Goal: Transaction & Acquisition: Download file/media

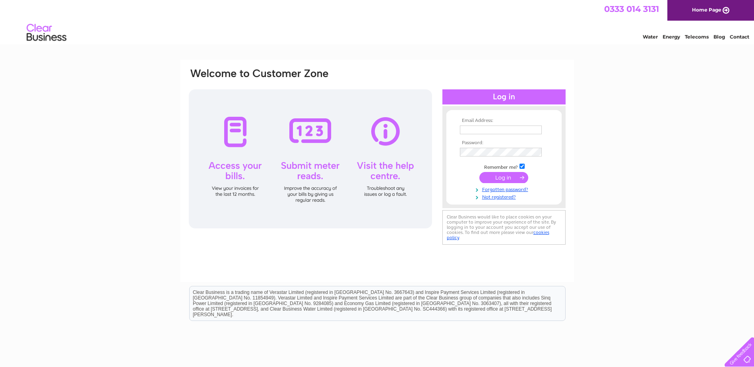
type input "accounts@nathanswastesavers.co.uk"
click at [511, 173] on input "submit" at bounding box center [503, 177] width 49 height 11
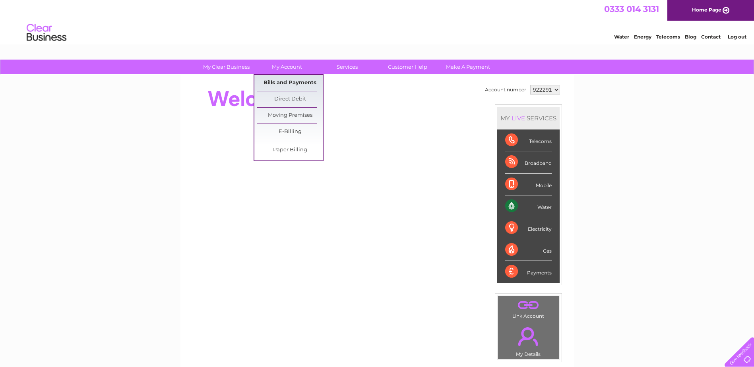
click at [285, 80] on link "Bills and Payments" at bounding box center [290, 83] width 66 height 16
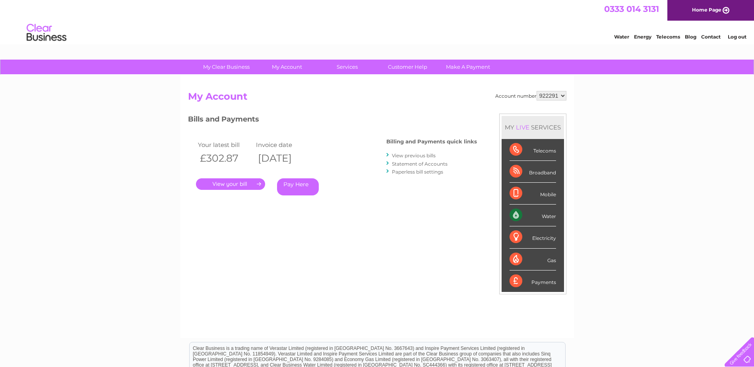
click at [232, 184] on link "." at bounding box center [230, 184] width 69 height 12
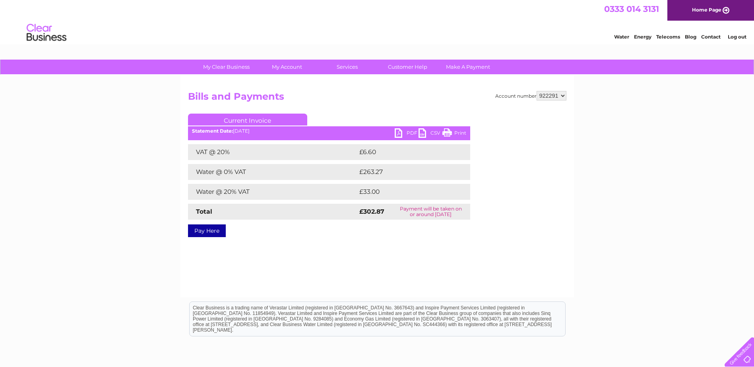
click at [408, 133] on link "PDF" at bounding box center [407, 134] width 24 height 12
click at [565, 96] on select "922291 922294 966468" at bounding box center [552, 96] width 30 height 10
select select "922294"
click at [537, 91] on select "922291 922294 966468" at bounding box center [552, 96] width 30 height 10
click at [407, 136] on link "PDF" at bounding box center [407, 134] width 24 height 12
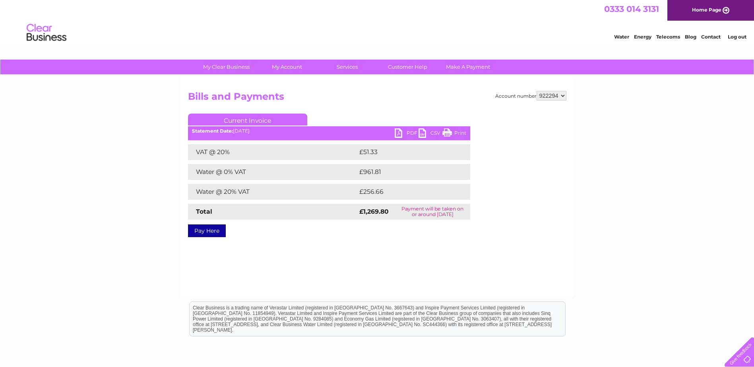
click at [564, 95] on select "922291 922294 966468" at bounding box center [552, 96] width 30 height 10
select select "966468"
click at [537, 91] on select "922291 922294 966468" at bounding box center [552, 96] width 30 height 10
click at [402, 133] on link "PDF" at bounding box center [407, 134] width 24 height 12
